Goal: Find specific page/section: Find specific page/section

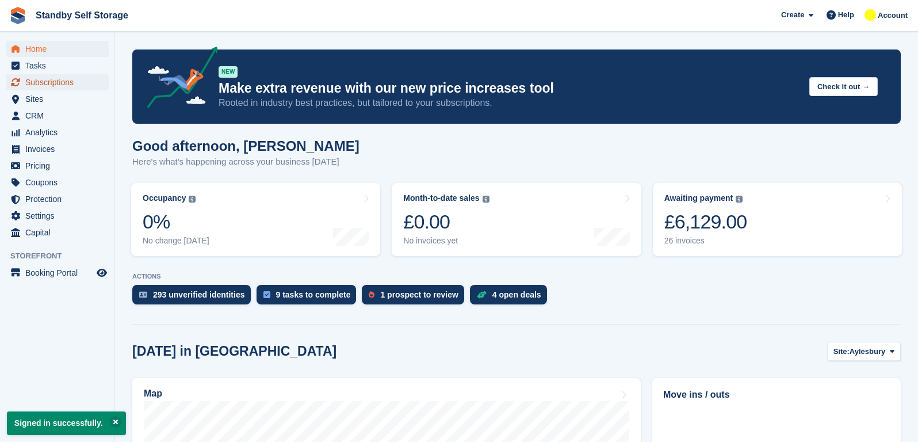
click at [52, 78] on span "Subscriptions" at bounding box center [59, 82] width 69 height 16
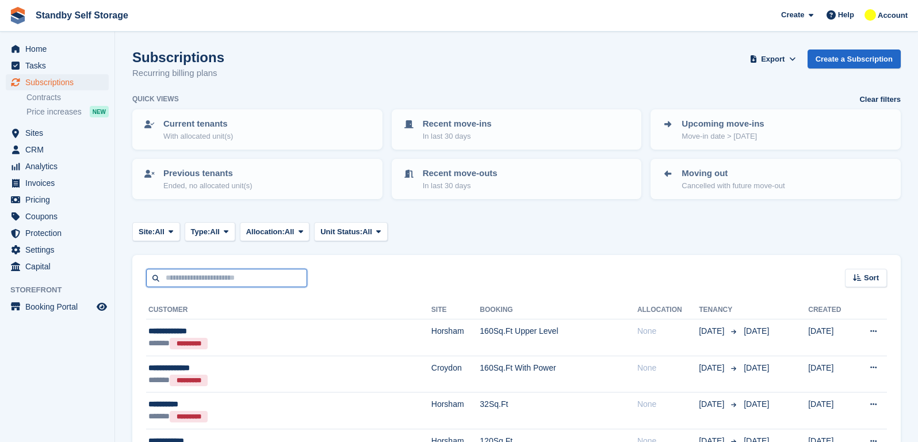
click at [208, 284] on input "text" at bounding box center [226, 278] width 161 height 19
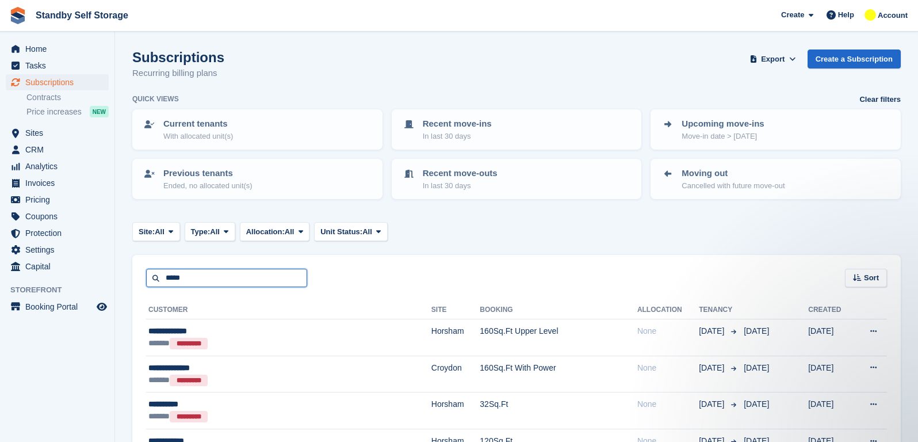
type input "*****"
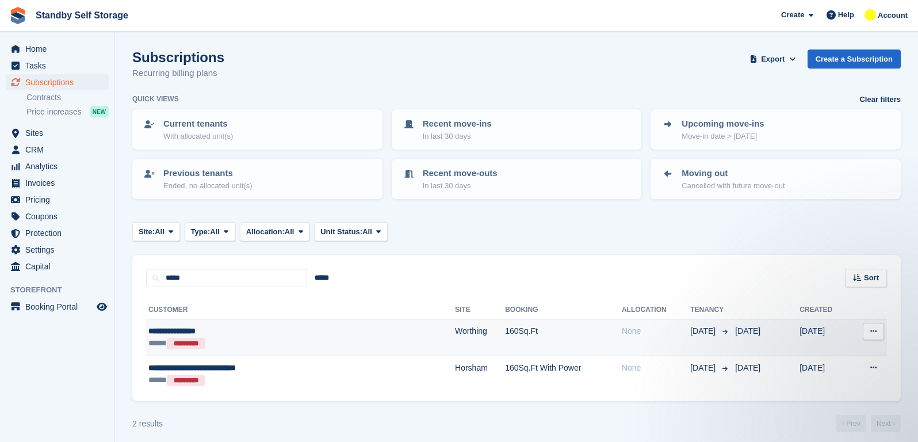
click at [455, 330] on td "Worthing" at bounding box center [480, 337] width 50 height 37
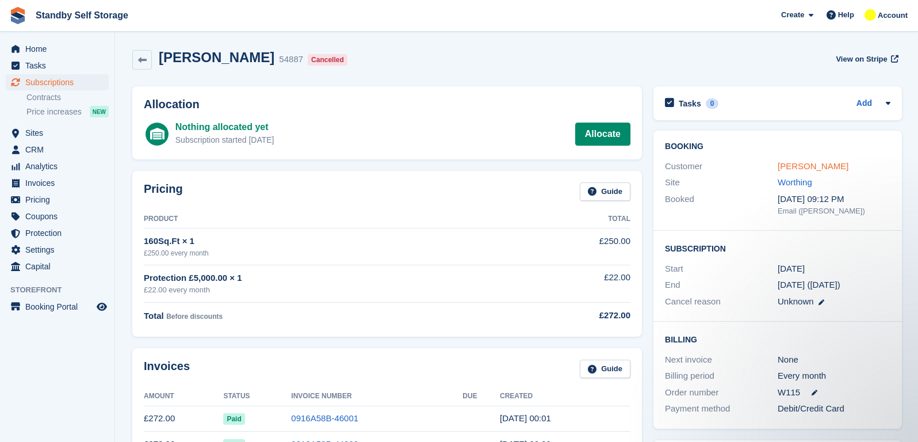
click at [811, 162] on link "George Brockwitz" at bounding box center [813, 166] width 71 height 10
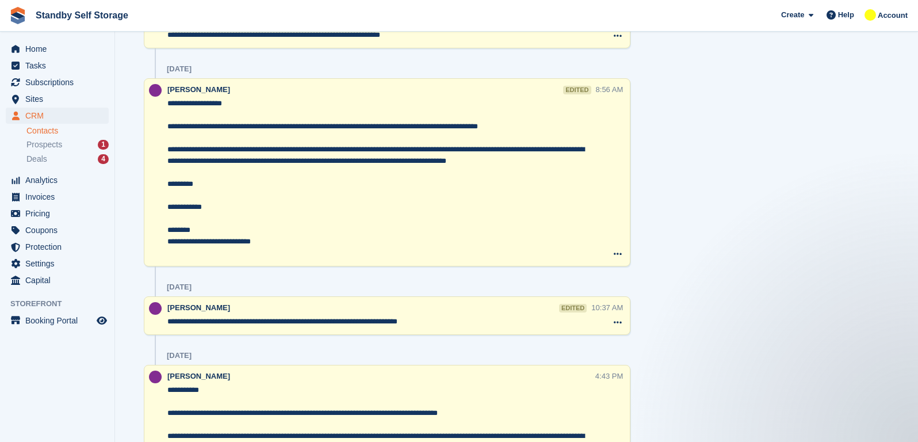
scroll to position [1150, 0]
